Goal: Task Accomplishment & Management: Use online tool/utility

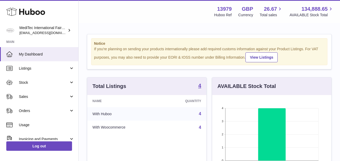
scroll to position [82, 119]
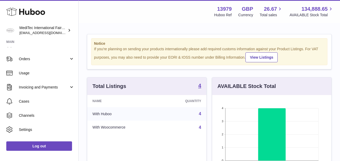
scroll to position [54, 0]
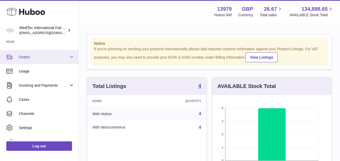
click at [66, 58] on link "Orders" at bounding box center [39, 57] width 78 height 14
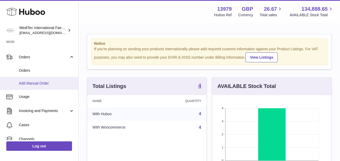
click at [28, 84] on span "Add Manual Order" at bounding box center [47, 83] width 56 height 5
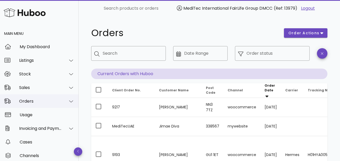
click at [69, 101] on icon at bounding box center [71, 101] width 4 height 5
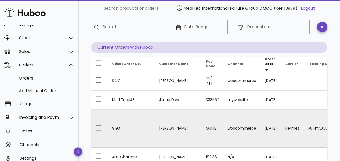
scroll to position [53, 0]
